Goal: Task Accomplishment & Management: Use online tool/utility

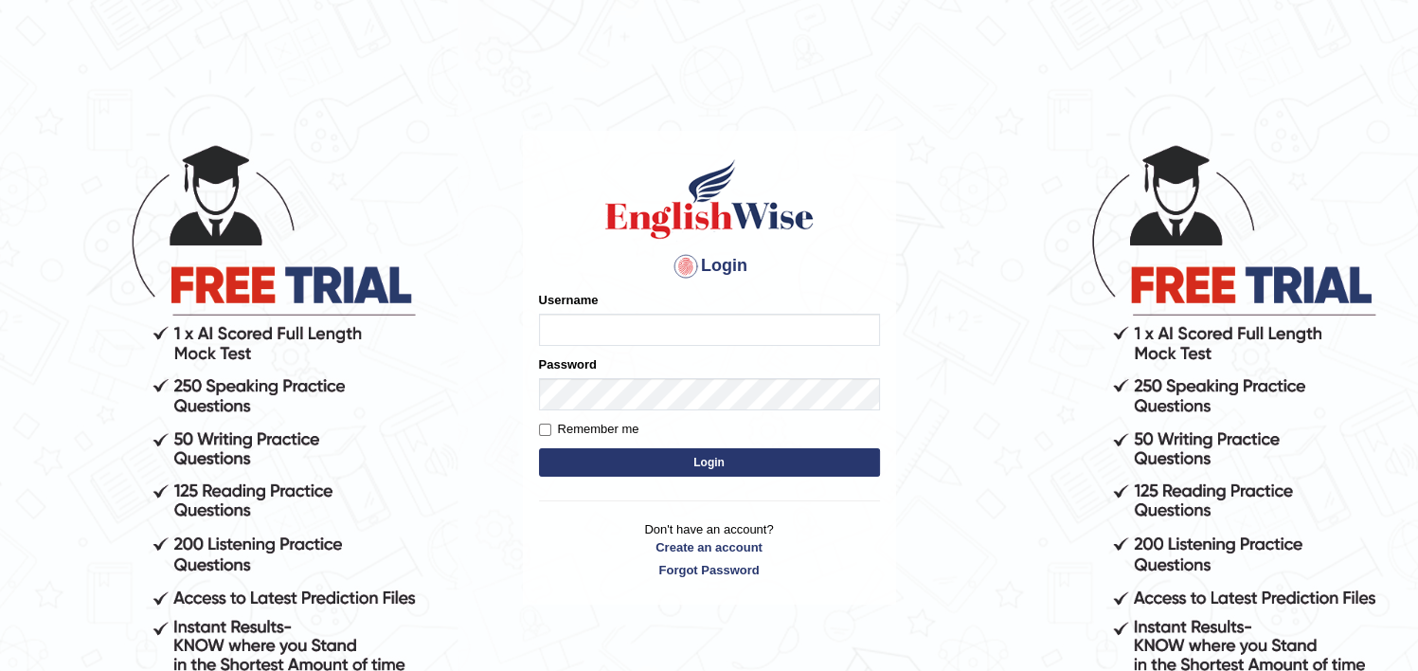
type input "fransikaf"
click at [641, 459] on button "Login" at bounding box center [709, 462] width 341 height 28
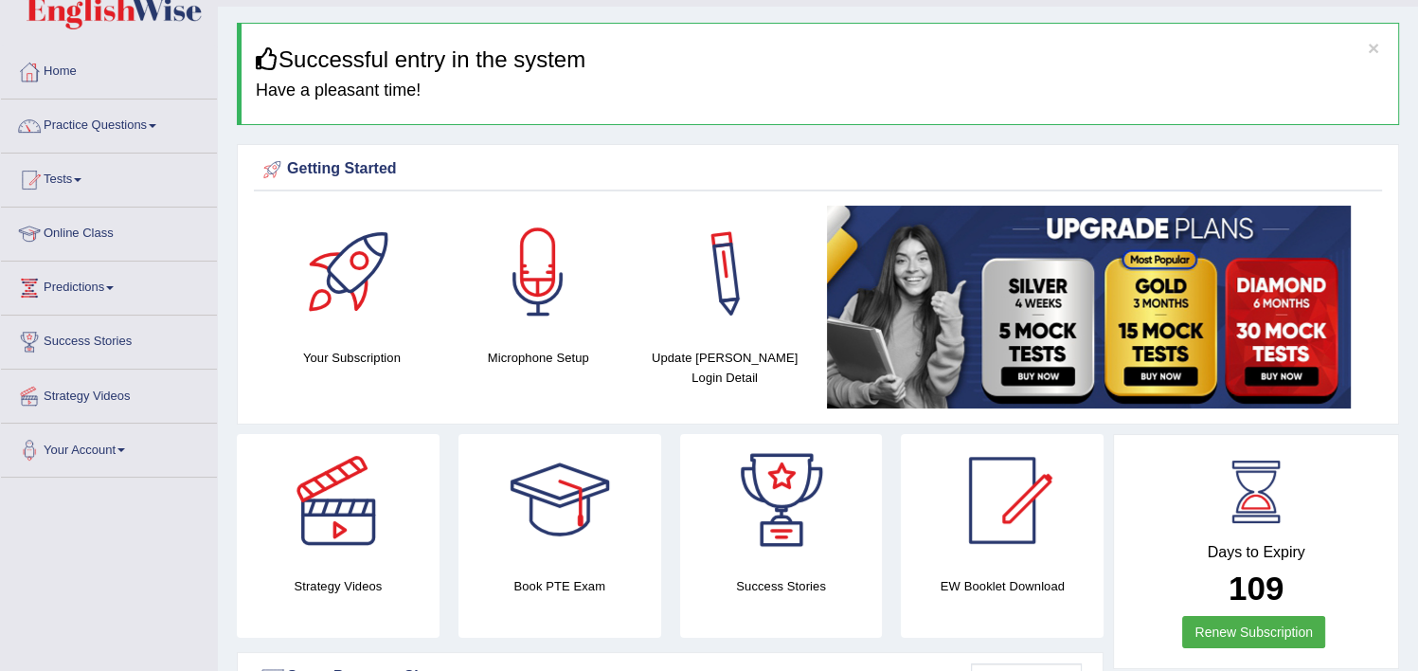
scroll to position [57, 0]
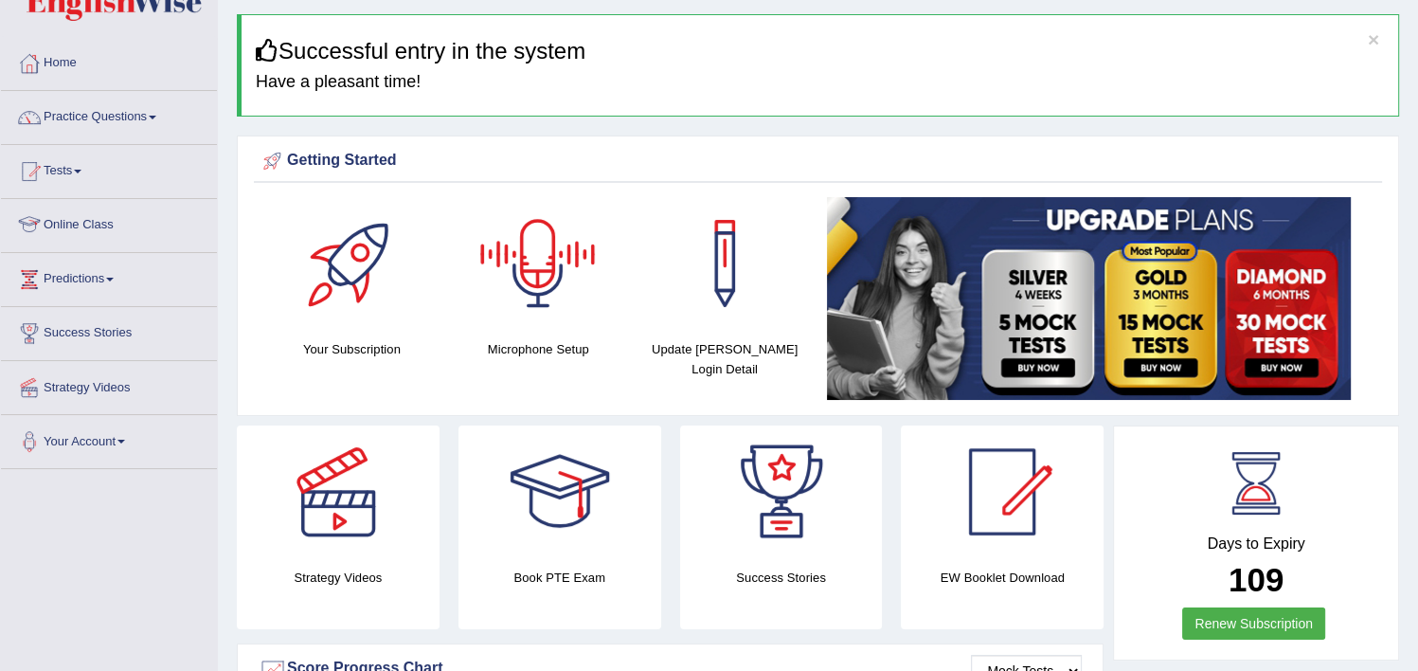
click at [96, 222] on link "Online Class" at bounding box center [109, 222] width 216 height 47
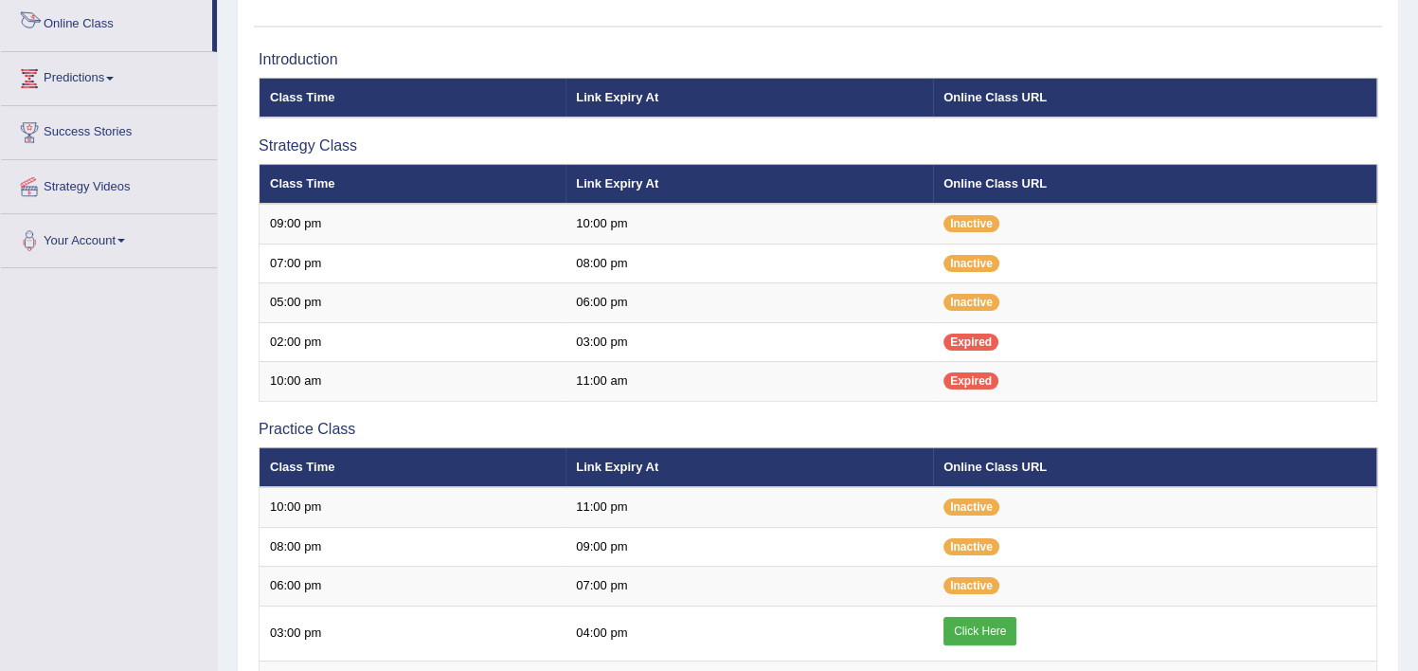
scroll to position [363, 0]
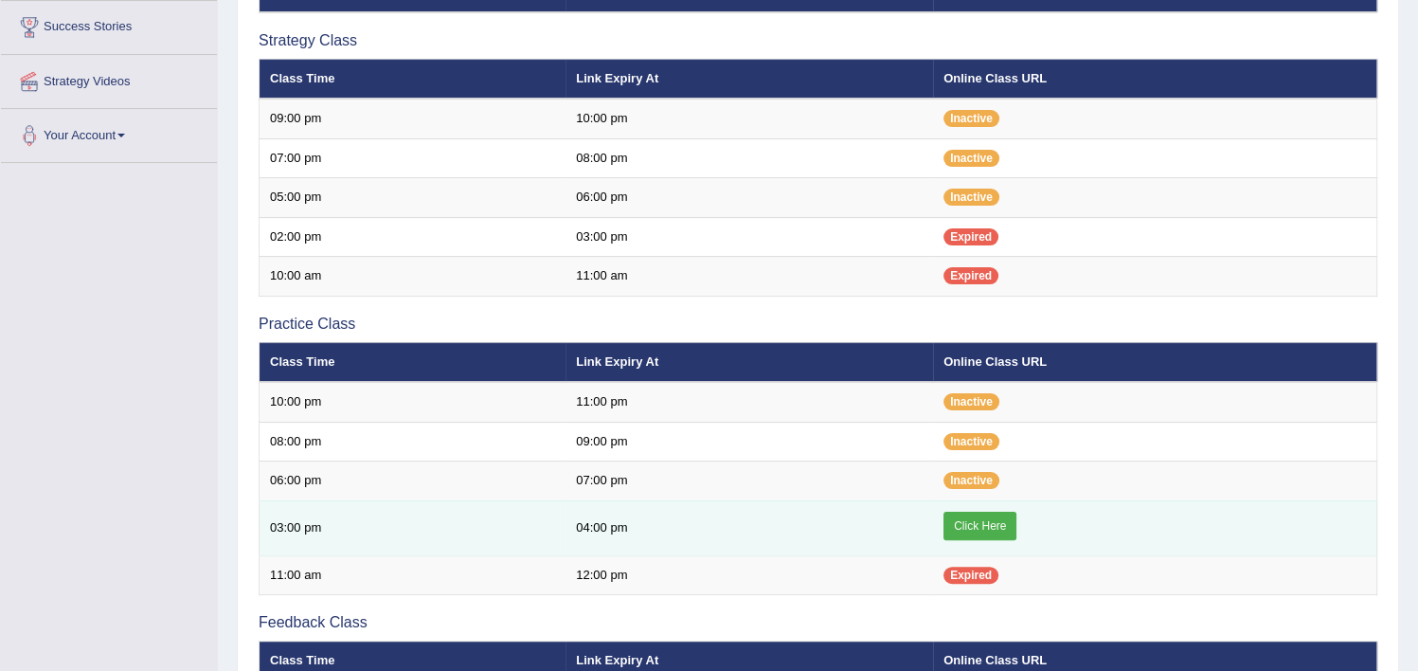
click at [979, 531] on link "Click Here" at bounding box center [979, 526] width 73 height 28
